Goal: Information Seeking & Learning: Check status

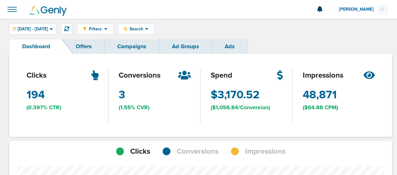
scroll to position [464, 379]
drag, startPoint x: 184, startPoint y: 76, endPoint x: 187, endPoint y: 84, distance: 9.1
click at [187, 84] on div "conversions 3 (1.55% CVR)" at bounding box center [155, 95] width 92 height 83
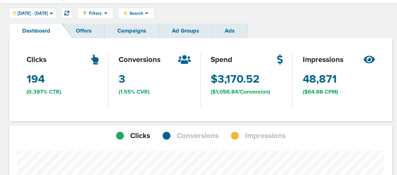
scroll to position [0, 0]
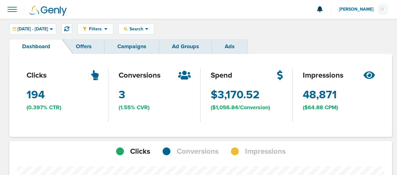
click at [136, 50] on link "Campaigns" at bounding box center [132, 46] width 55 height 15
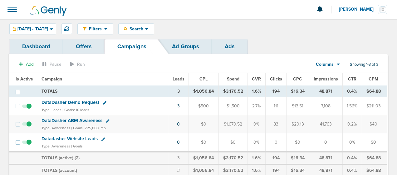
click at [41, 45] on link "Dashboard" at bounding box center [36, 46] width 54 height 15
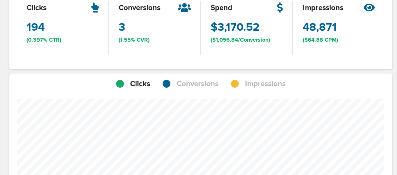
scroll to position [311996, 312081]
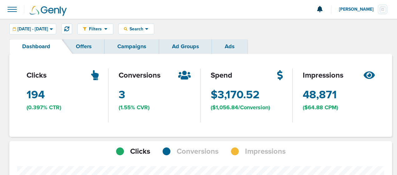
click at [86, 47] on link "Offers" at bounding box center [84, 46] width 42 height 15
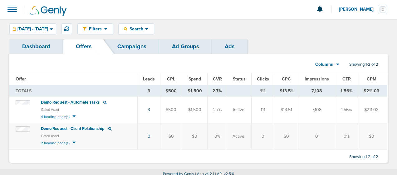
click at [61, 114] on span "4 landing page(s)" at bounding box center [55, 116] width 29 height 4
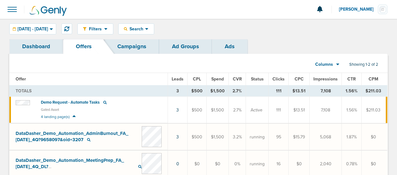
click at [122, 46] on link "Campaigns" at bounding box center [132, 46] width 55 height 15
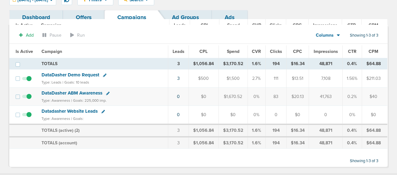
scroll to position [29, 0]
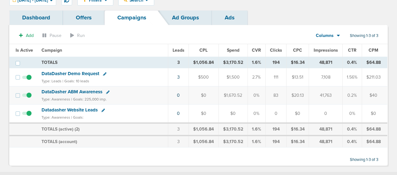
click at [60, 72] on span "DataDasher Demo Request" at bounding box center [71, 74] width 58 height 6
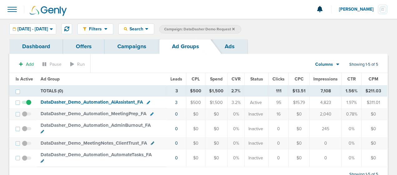
click at [123, 46] on link "Campaigns" at bounding box center [132, 46] width 55 height 15
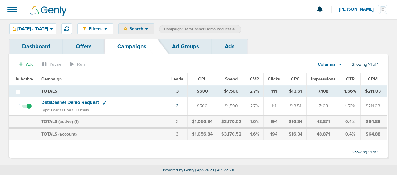
click at [127, 27] on icon at bounding box center [125, 28] width 3 height 3
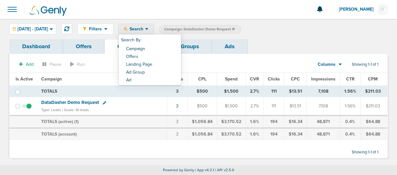
click at [127, 27] on icon at bounding box center [125, 28] width 3 height 3
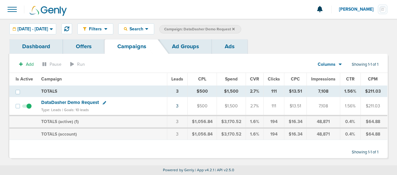
click at [47, 48] on link "Dashboard" at bounding box center [36, 46] width 54 height 15
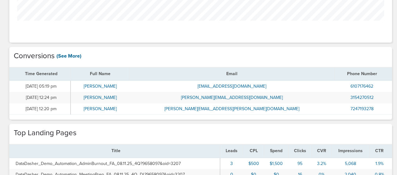
scroll to position [192, 0]
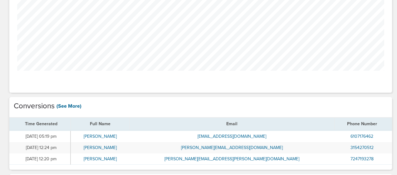
click at [67, 103] on link "(See More)" at bounding box center [69, 105] width 25 height 7
